Goal: Information Seeking & Learning: Learn about a topic

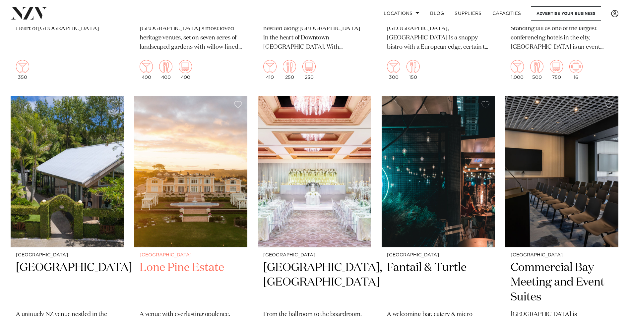
scroll to position [995, 0]
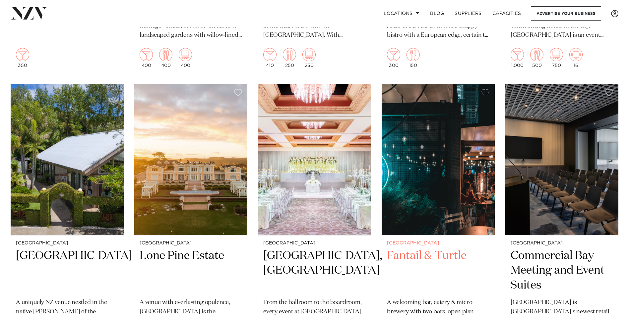
click at [393, 249] on h2 "Fantail & Turtle" at bounding box center [438, 271] width 102 height 45
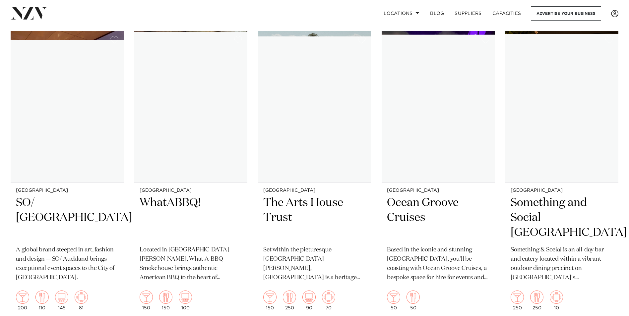
scroll to position [3116, 0]
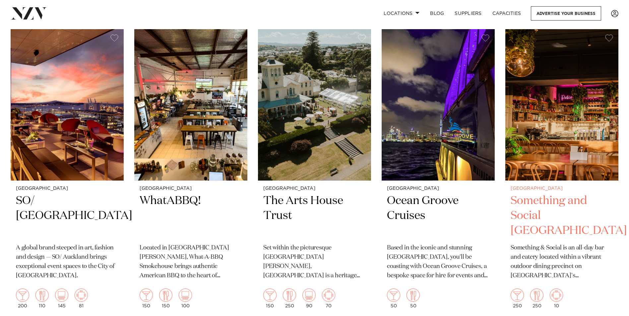
click at [534, 198] on h2 "Something and Social [GEOGRAPHIC_DATA]" at bounding box center [562, 216] width 102 height 45
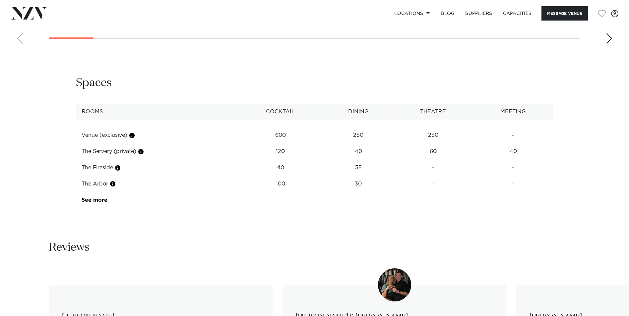
scroll to position [928, 0]
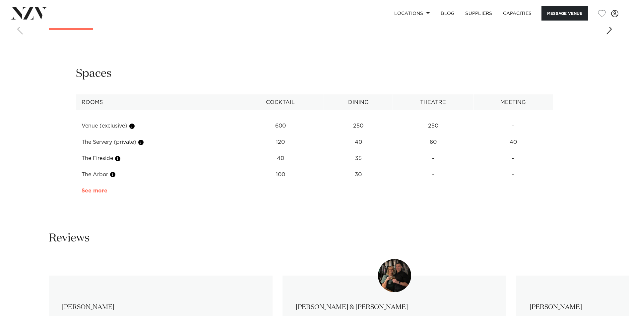
click at [89, 189] on link "See more" at bounding box center [108, 190] width 52 height 5
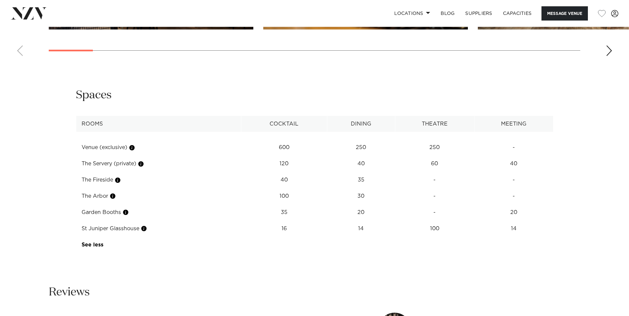
scroll to position [895, 0]
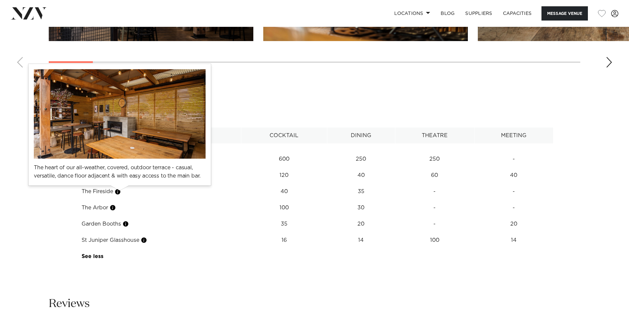
click at [119, 192] on button "button" at bounding box center [117, 192] width 7 height 7
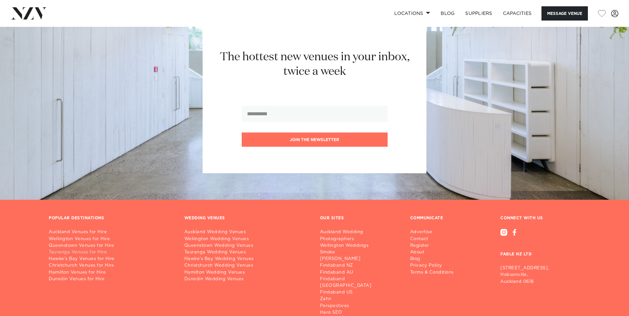
scroll to position [1858, 0]
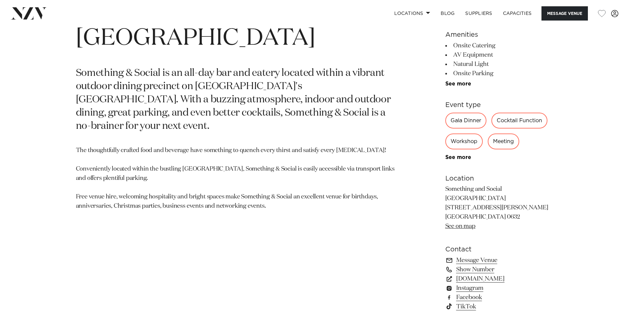
scroll to position [166, 0]
